Goal: Communication & Community: Answer question/provide support

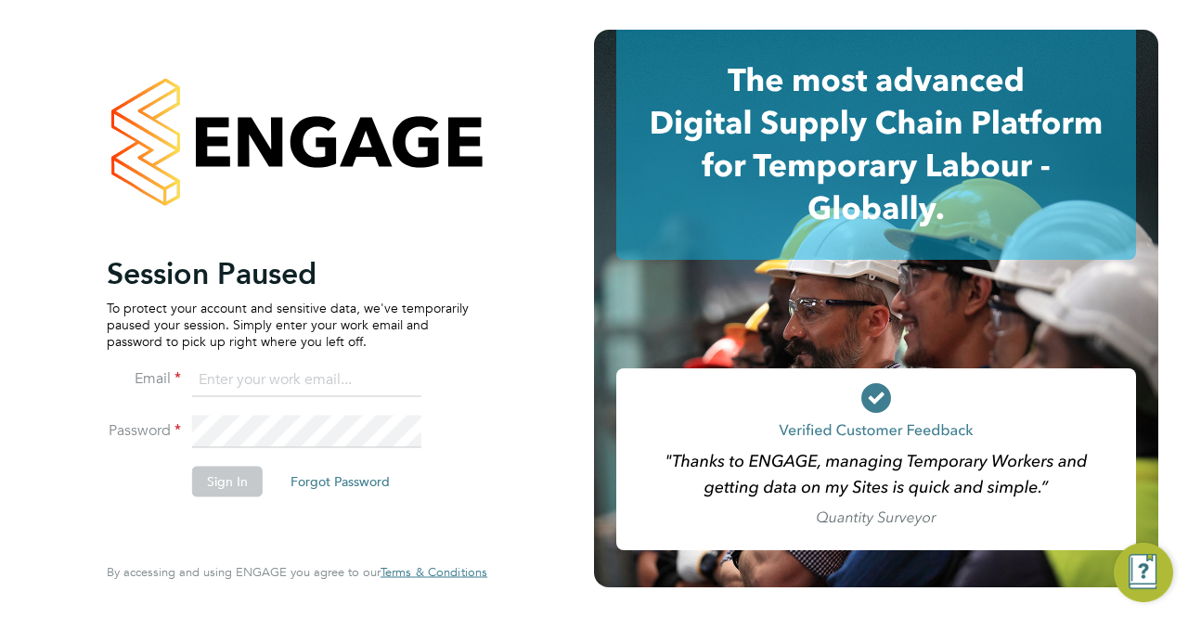
click at [280, 378] on input at bounding box center [306, 380] width 229 height 33
type input "[PERSON_NAME][EMAIL_ADDRESS][DOMAIN_NAME]"
click at [237, 488] on button "Sign In" at bounding box center [227, 482] width 71 height 30
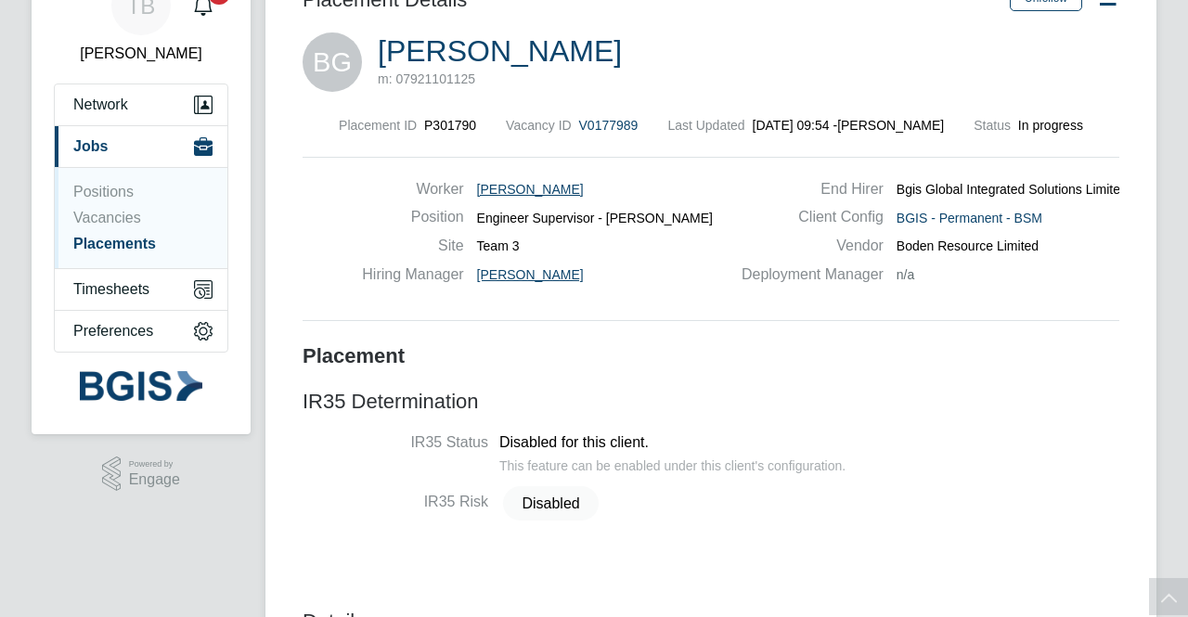
scroll to position [93, 0]
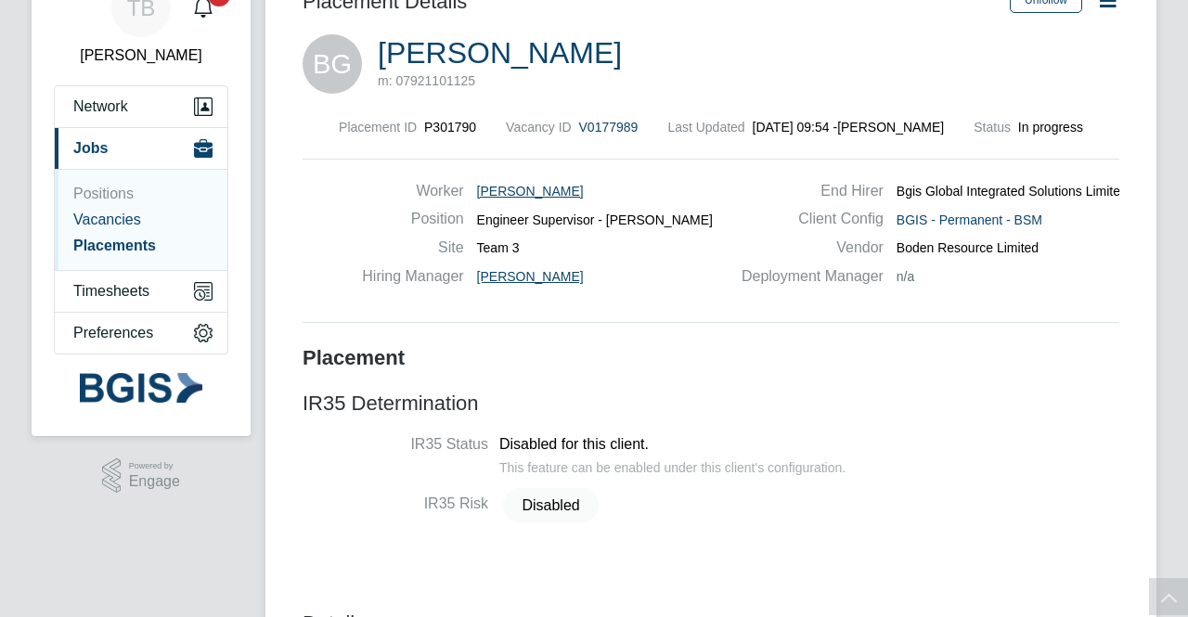
click at [111, 225] on link "Vacancies" at bounding box center [107, 220] width 68 height 16
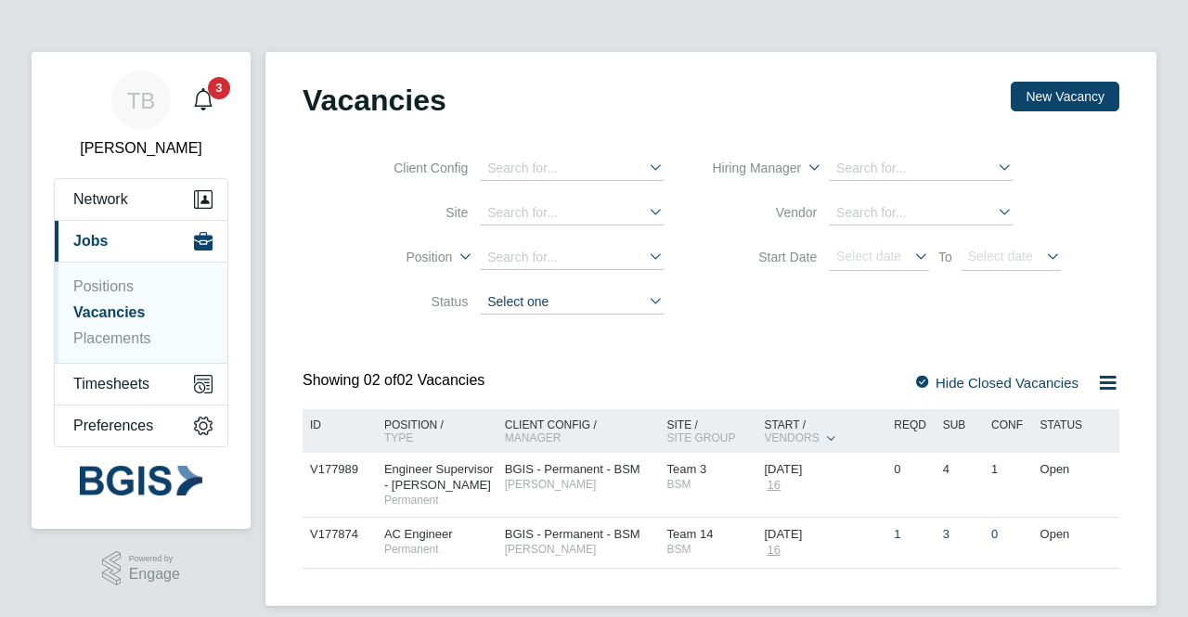
scroll to position [18, 0]
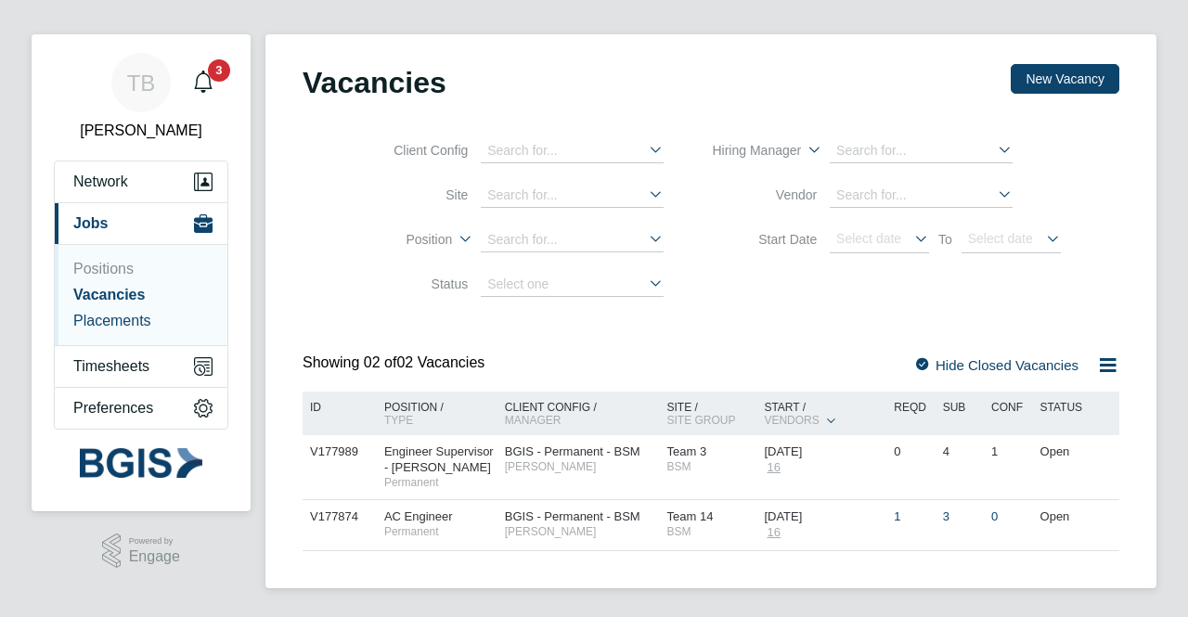
click at [76, 320] on link "Placements" at bounding box center [112, 321] width 78 height 16
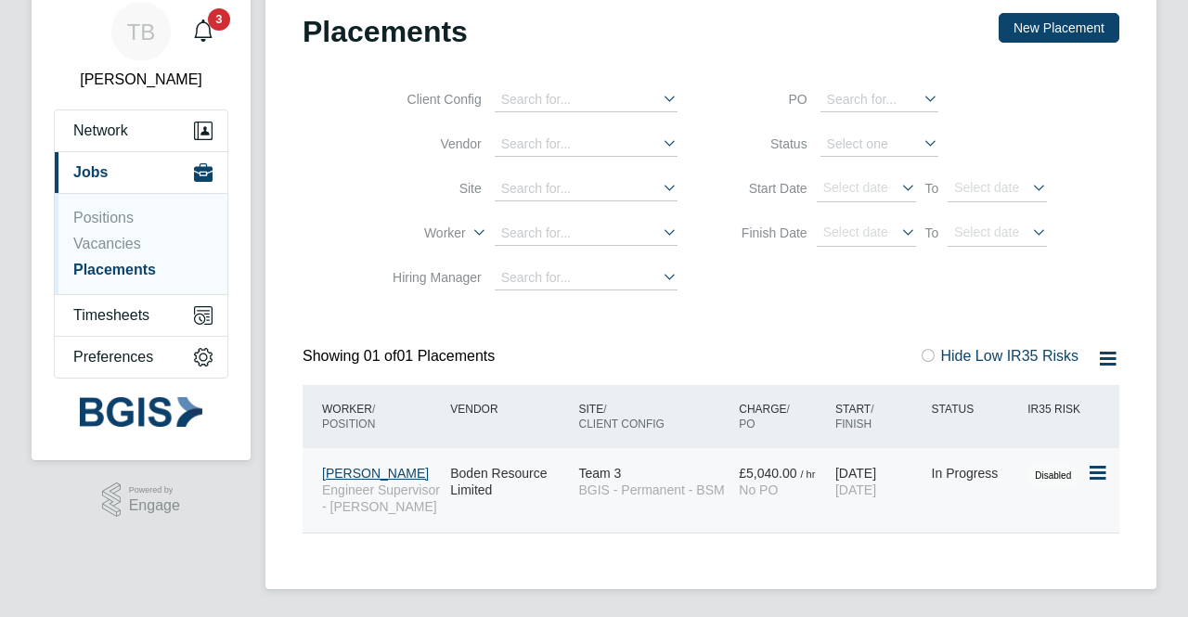
click at [363, 472] on span "Ben Guy-Pinkey" at bounding box center [375, 473] width 107 height 15
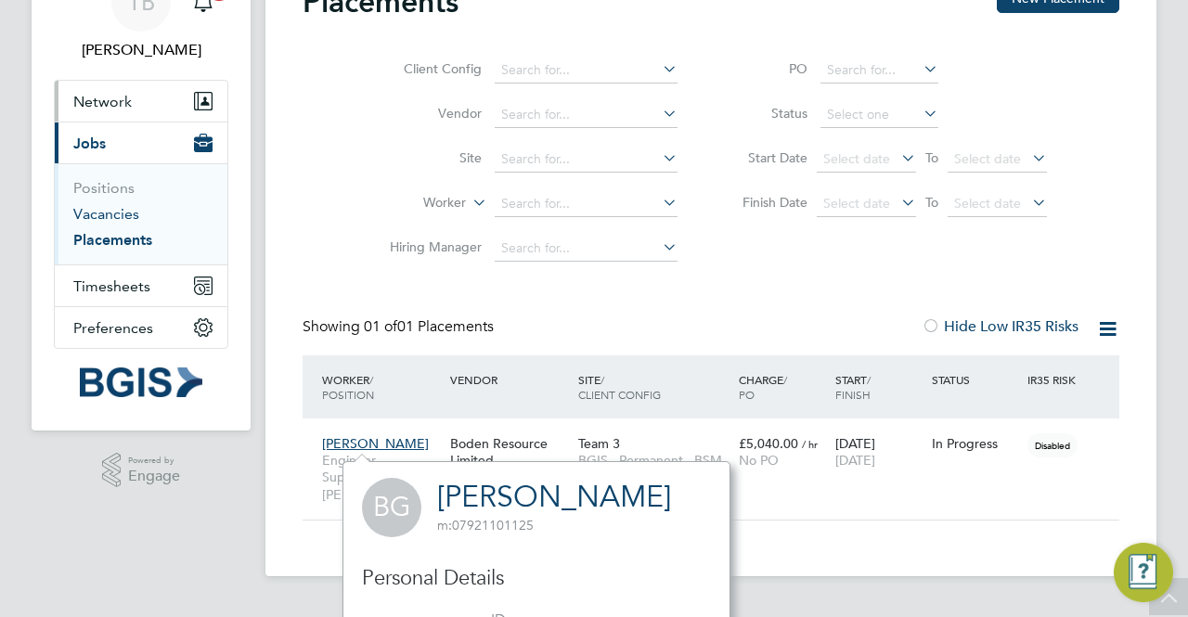
click at [118, 217] on link "Vacancies" at bounding box center [106, 214] width 66 height 18
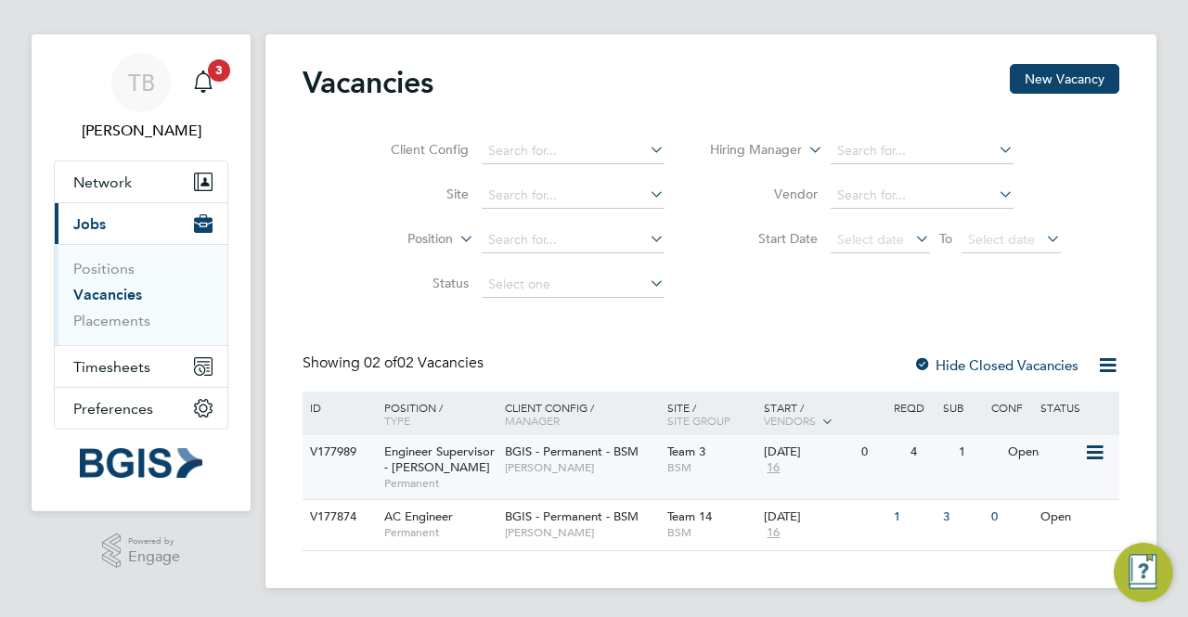
click at [444, 457] on span "Engineer Supervisor - Takeda" at bounding box center [439, 460] width 110 height 32
click at [1092, 454] on icon at bounding box center [1093, 453] width 19 height 22
click at [408, 461] on span "Engineer Supervisor - Takeda" at bounding box center [439, 460] width 110 height 32
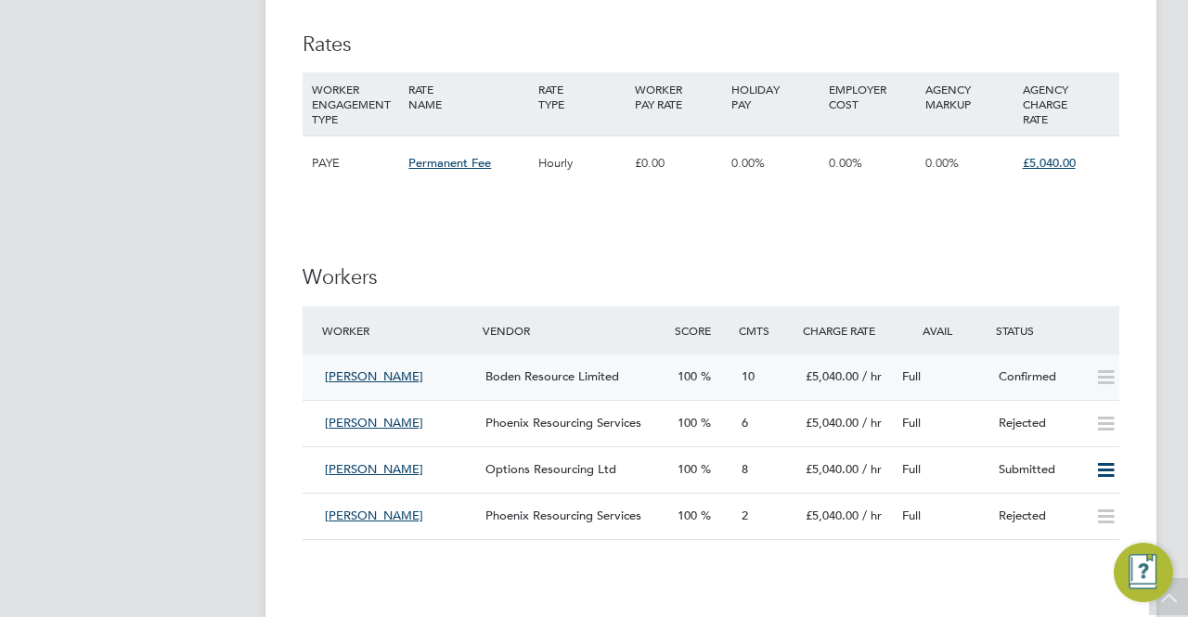
scroll to position [1949, 0]
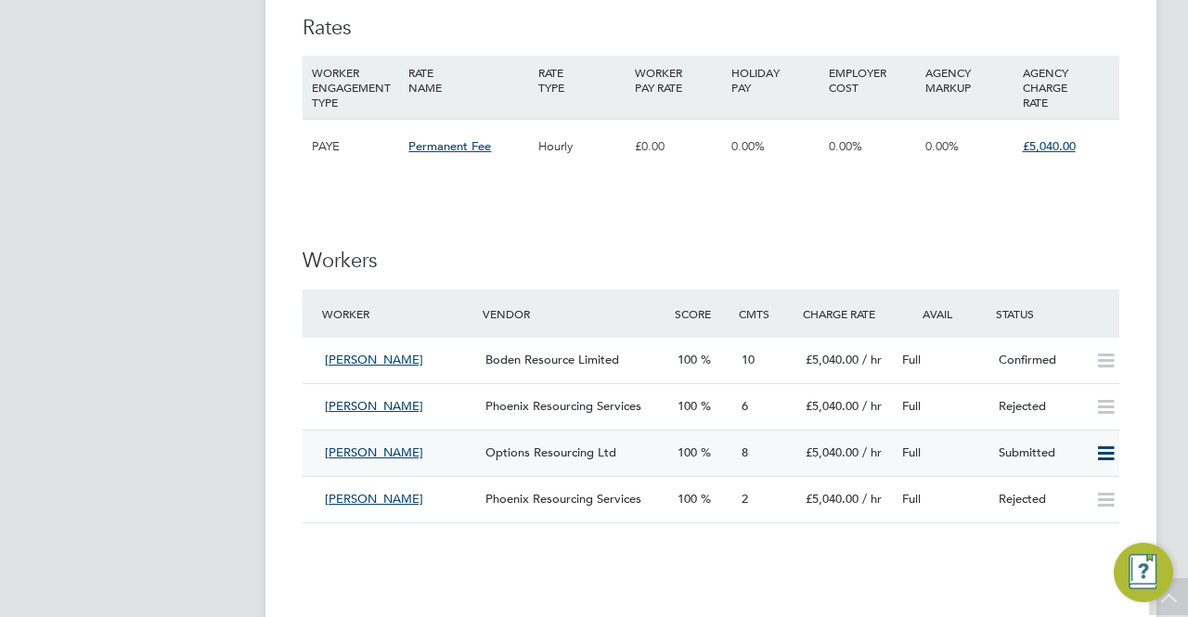
click at [555, 468] on div "Irman Nazir Options Resourcing Ltd 100 8 £5,040.00 / hr Full Submitted" at bounding box center [711, 453] width 817 height 46
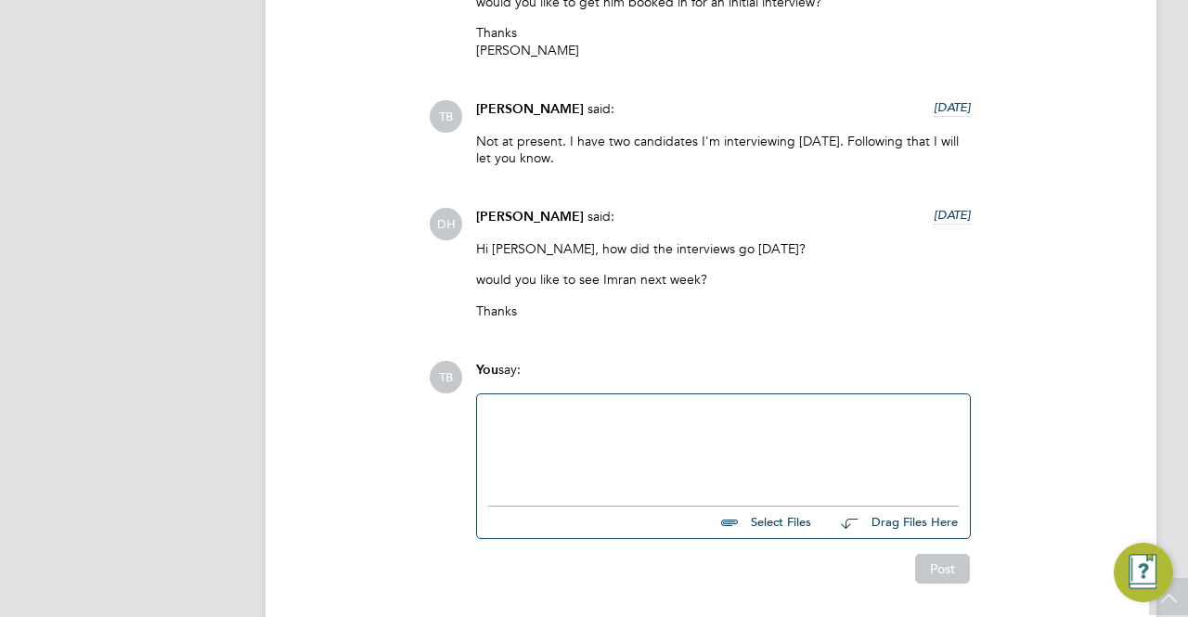
click at [542, 406] on div at bounding box center [723, 446] width 470 height 80
click at [843, 428] on div "Hi Dan, yes, very well with the candidate being offered the role." at bounding box center [723, 446] width 470 height 80
click at [938, 554] on button "Post" at bounding box center [942, 569] width 55 height 30
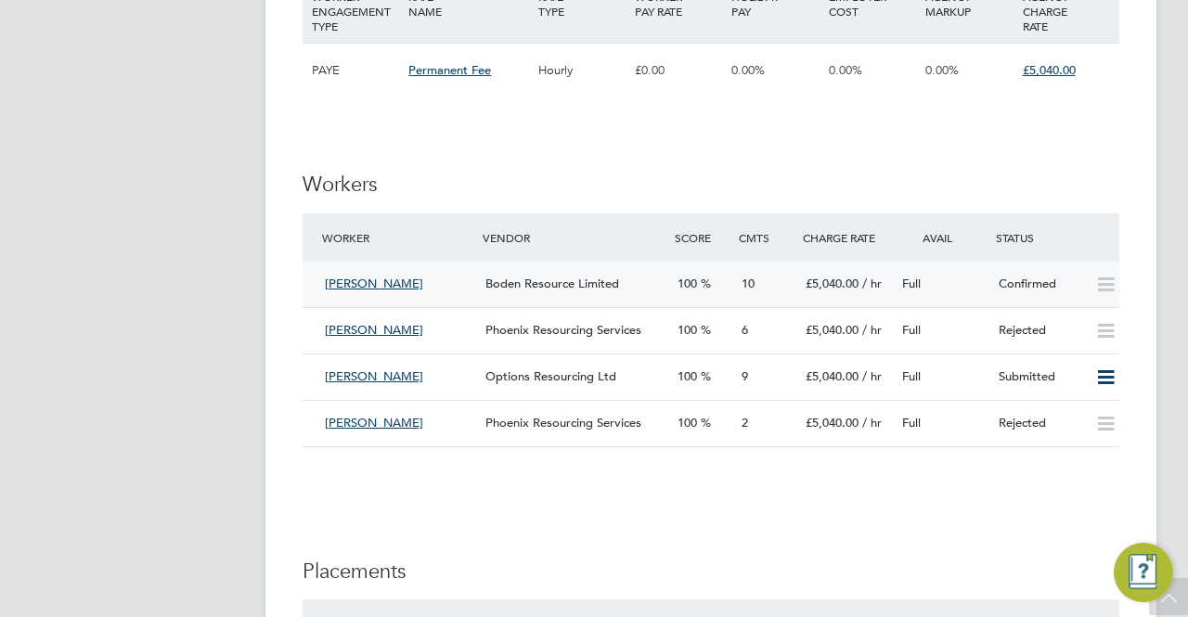
scroll to position [2041, 0]
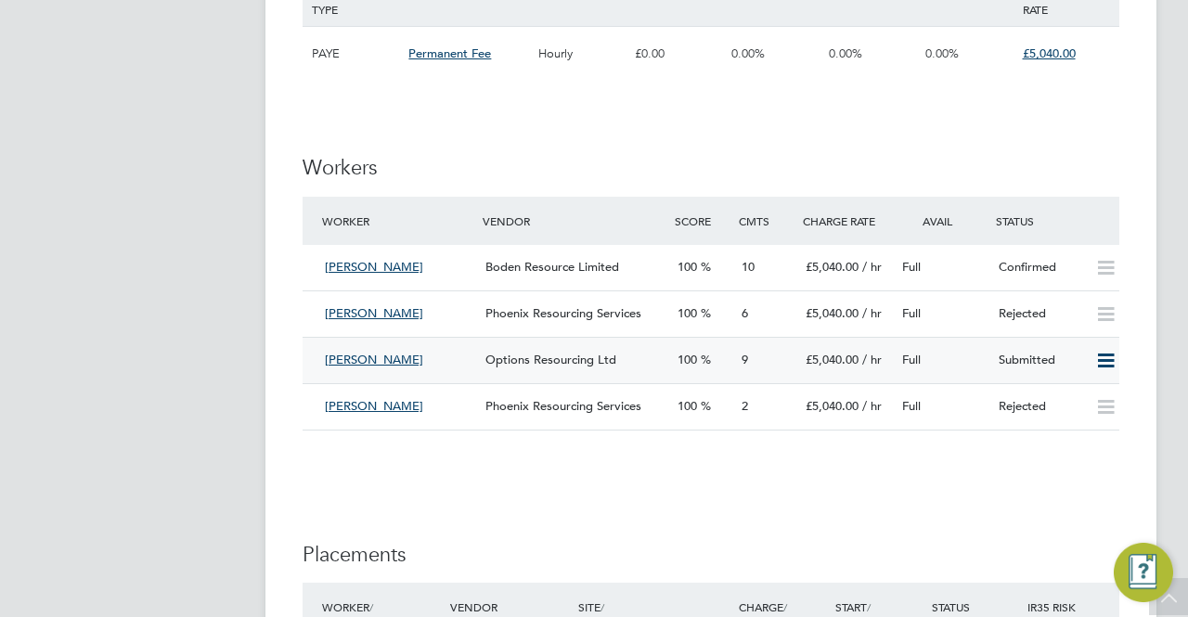
click at [1102, 354] on icon at bounding box center [1105, 361] width 23 height 15
click at [1087, 426] on li "Reject" at bounding box center [1082, 427] width 65 height 26
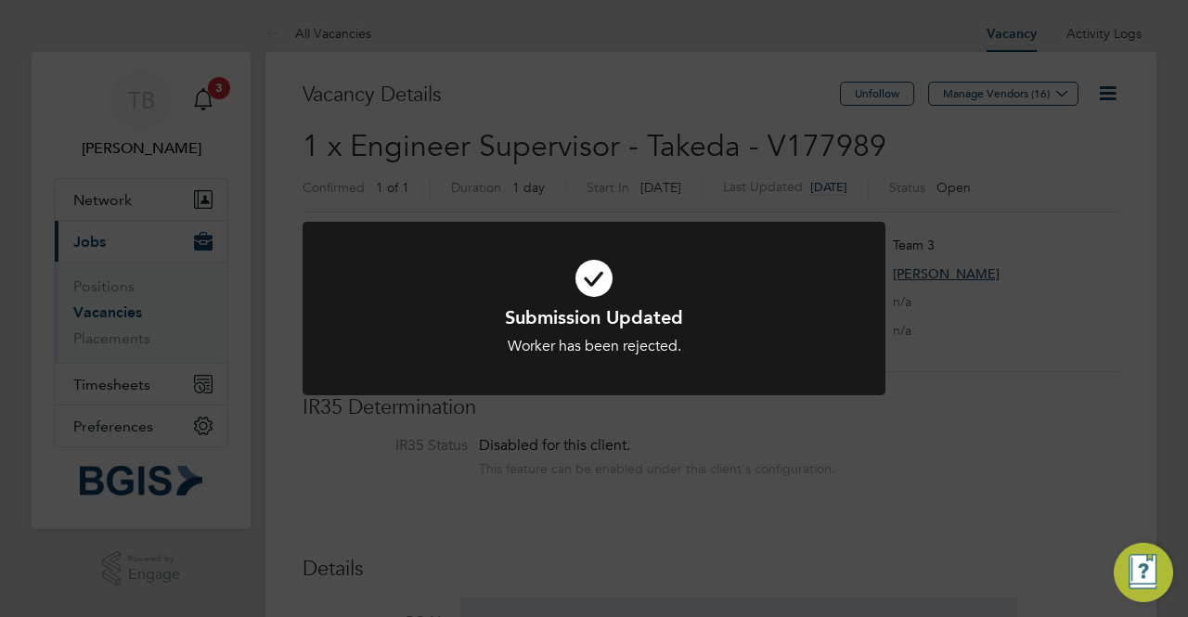
click at [771, 483] on div "Submission Updated Worker has been rejected. Cancel Okay" at bounding box center [594, 308] width 1188 height 617
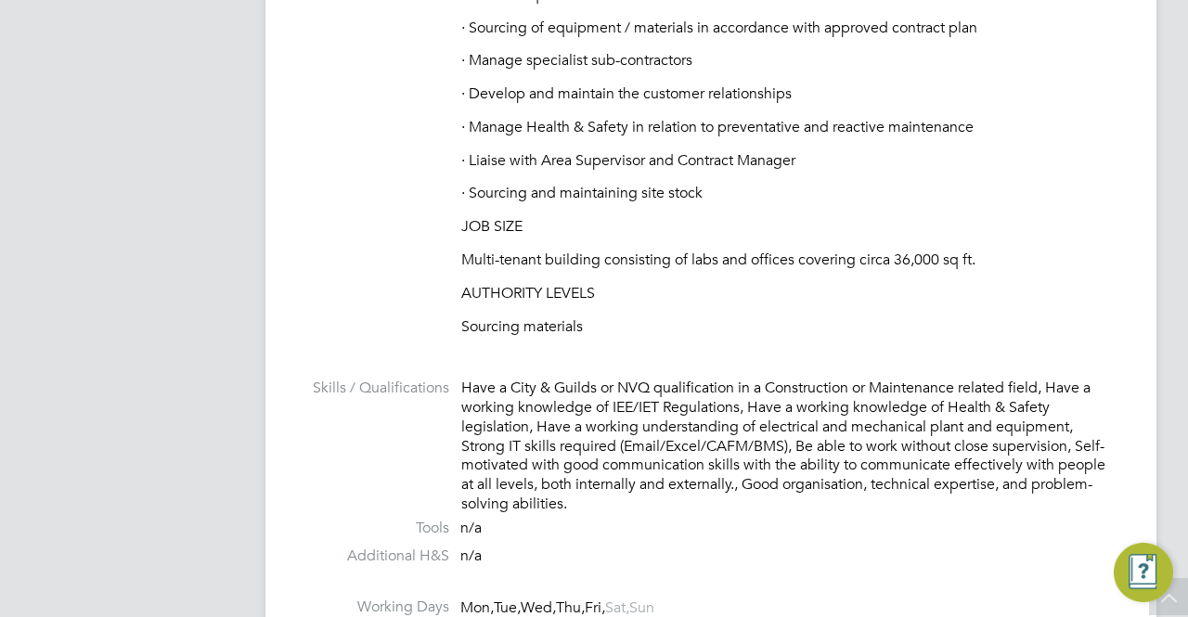
drag, startPoint x: 731, startPoint y: 430, endPoint x: 787, endPoint y: 545, distance: 127.8
click at [791, 547] on li "Additional H&S n/a" at bounding box center [711, 561] width 817 height 28
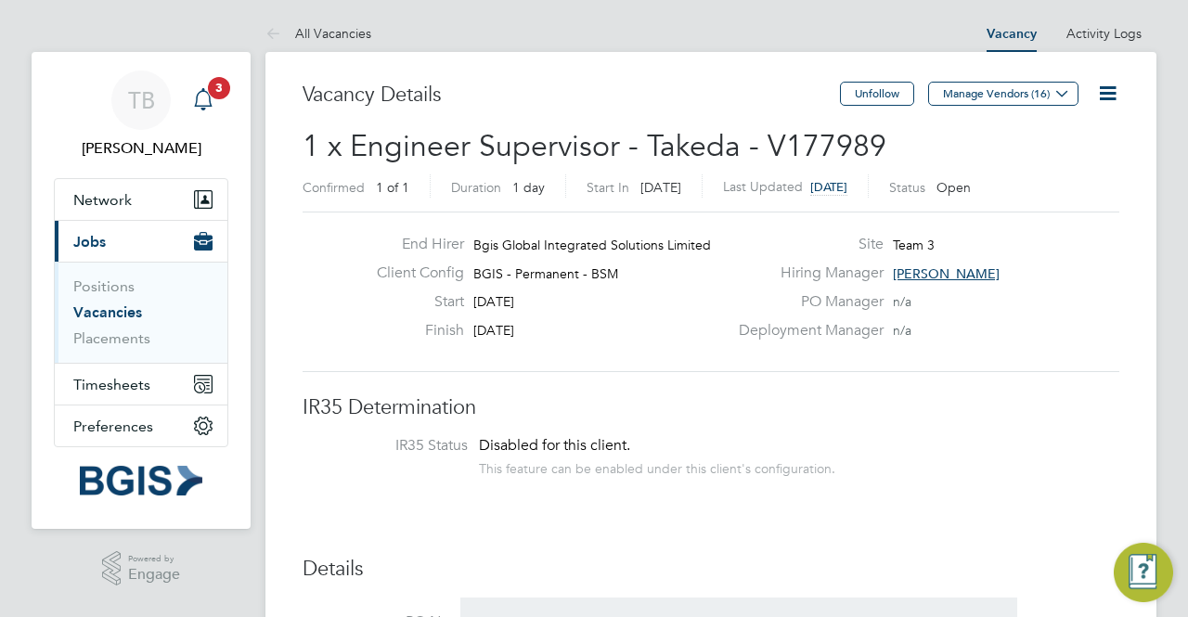
click at [212, 96] on span "3" at bounding box center [219, 88] width 22 height 22
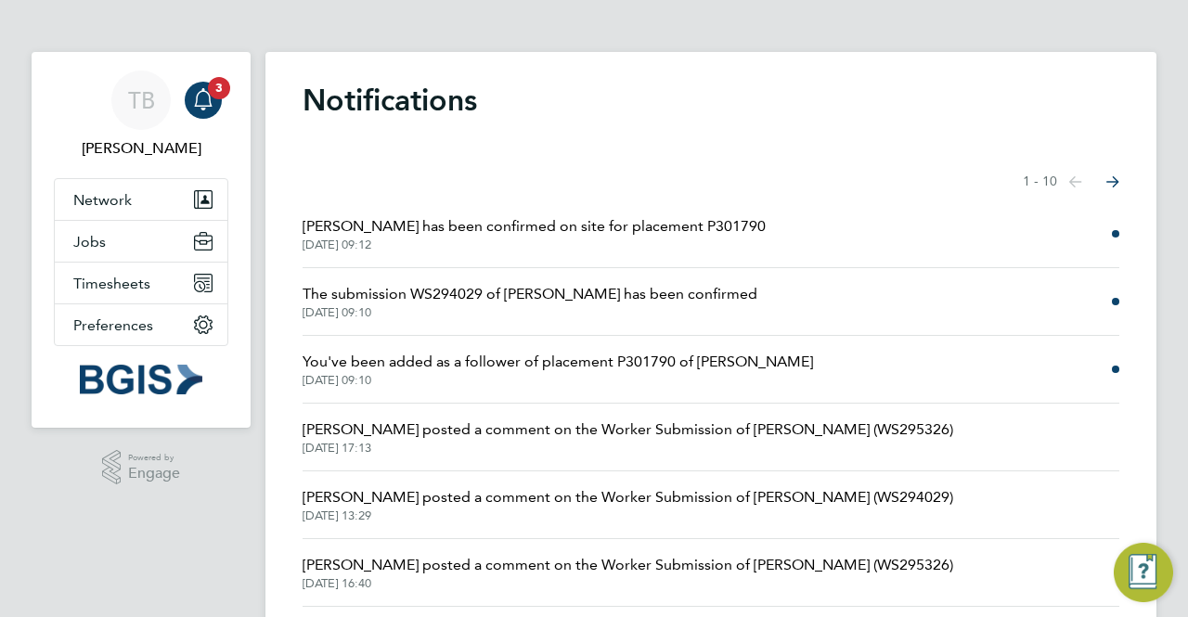
click at [470, 363] on span "You've been added as a follower of placement P301790 of Ben Guy-Pinkey" at bounding box center [558, 362] width 510 height 22
click at [0, 0] on div "Hiring Manager" at bounding box center [0, 0] width 0 height 0
